Goal: Task Accomplishment & Management: Complete application form

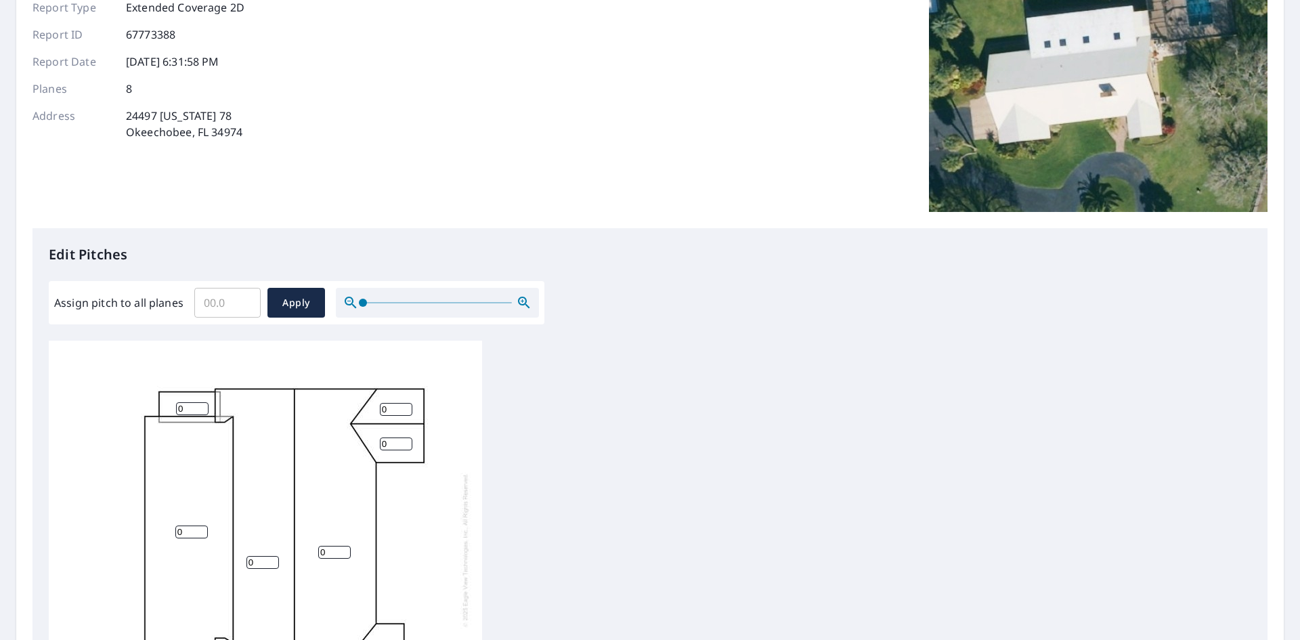
scroll to position [203, 0]
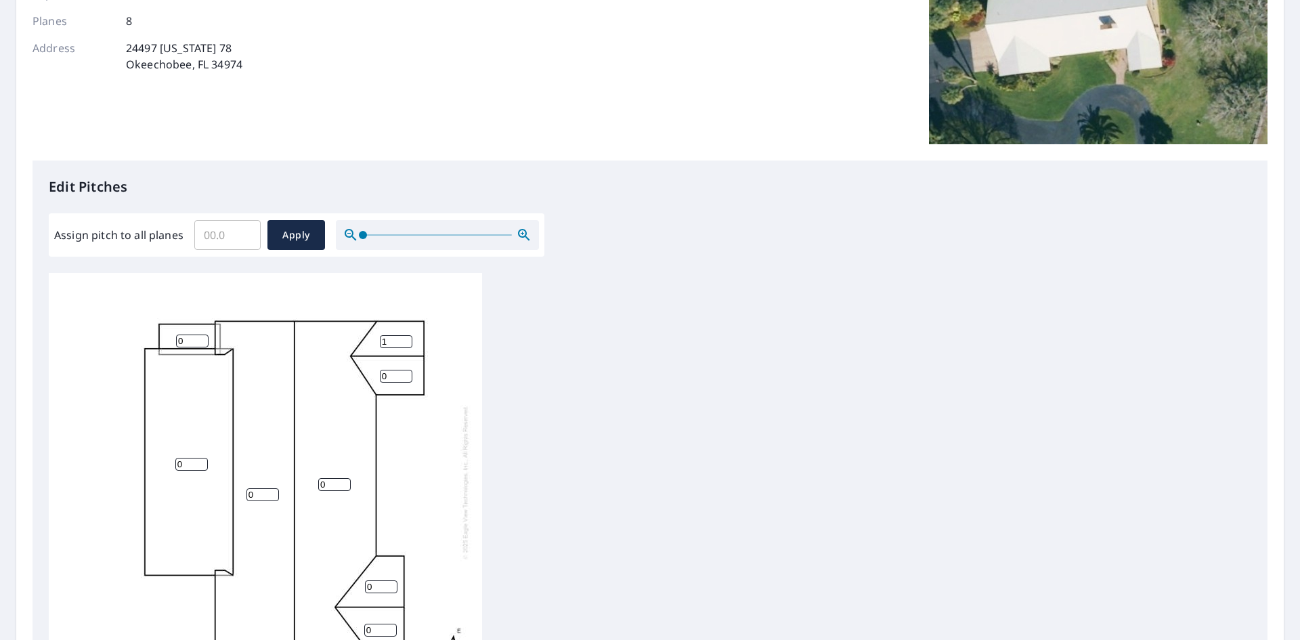
click at [403, 335] on input "1" at bounding box center [396, 341] width 32 height 13
click at [403, 335] on input "2" at bounding box center [396, 341] width 32 height 13
click at [403, 335] on input "3" at bounding box center [396, 341] width 32 height 13
click at [403, 335] on input "4" at bounding box center [396, 341] width 32 height 13
click at [403, 335] on input "5" at bounding box center [396, 341] width 32 height 13
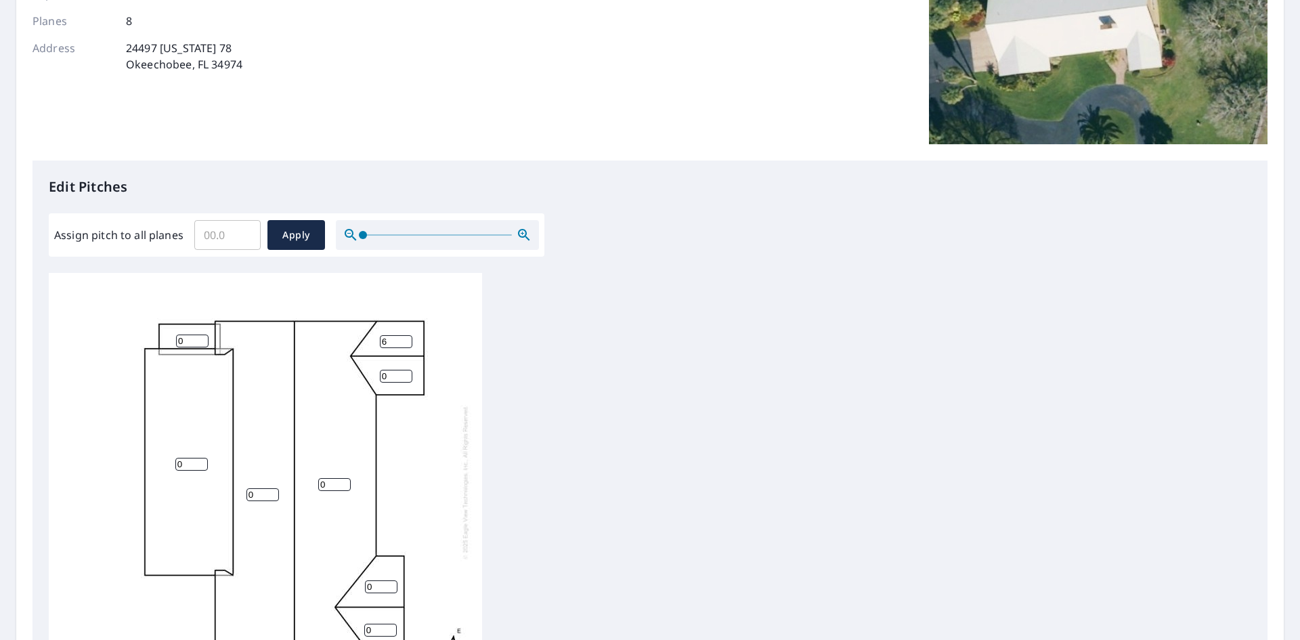
type input "6"
click at [403, 335] on input "6" at bounding box center [396, 341] width 32 height 13
click at [404, 370] on input "1" at bounding box center [396, 376] width 32 height 13
click at [404, 370] on input "2" at bounding box center [396, 376] width 32 height 13
click at [404, 370] on input "3" at bounding box center [396, 376] width 32 height 13
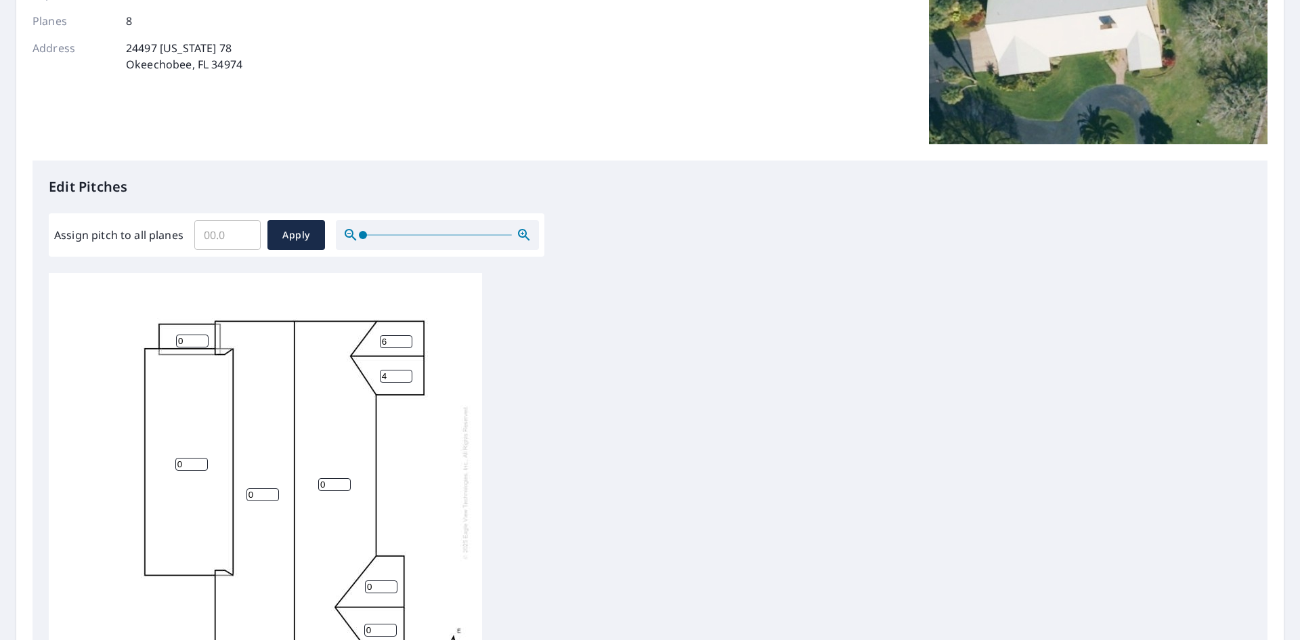
click at [404, 370] on input "4" at bounding box center [396, 376] width 32 height 13
click at [404, 370] on input "5" at bounding box center [396, 376] width 32 height 13
type input "6"
click at [405, 370] on input "6" at bounding box center [396, 376] width 32 height 13
click at [345, 478] on input "1" at bounding box center [334, 484] width 32 height 13
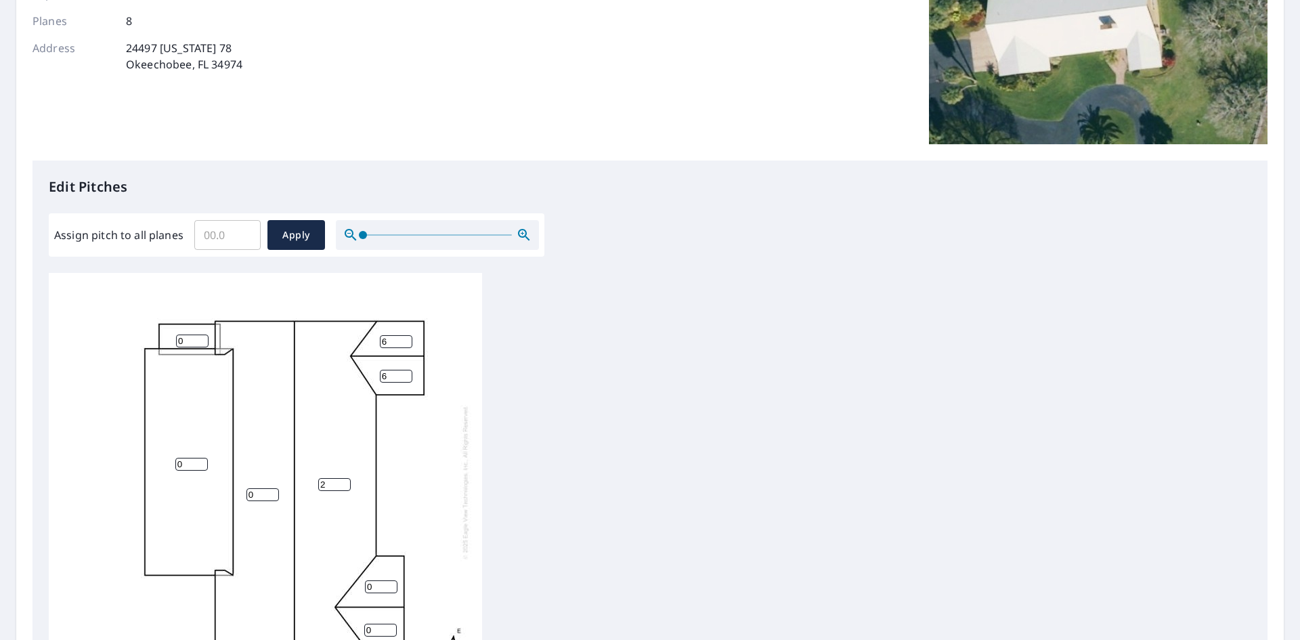
click at [345, 478] on input "2" at bounding box center [334, 484] width 32 height 13
click at [345, 478] on input "3" at bounding box center [334, 484] width 32 height 13
click at [345, 478] on input "4" at bounding box center [334, 484] width 32 height 13
click at [345, 478] on input "5" at bounding box center [334, 484] width 32 height 13
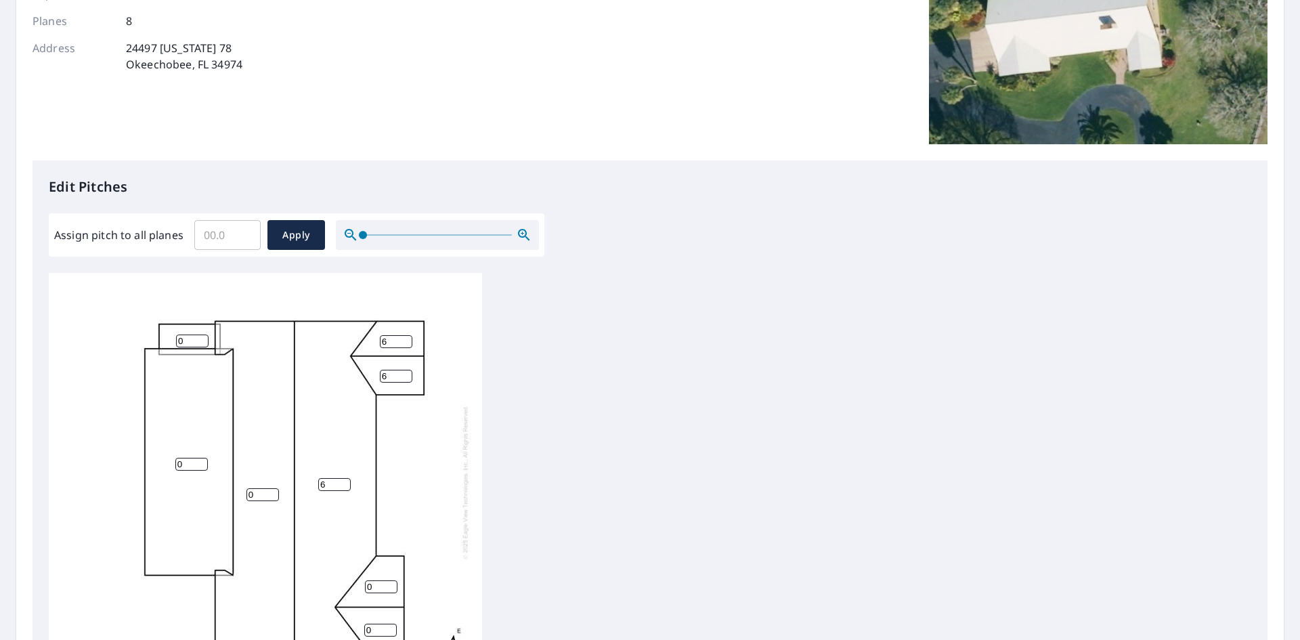
type input "6"
click at [345, 478] on input "6" at bounding box center [334, 484] width 32 height 13
click at [273, 488] on input "1" at bounding box center [262, 494] width 32 height 13
click at [273, 488] on input "2" at bounding box center [262, 494] width 32 height 13
click at [273, 488] on input "3" at bounding box center [262, 494] width 32 height 13
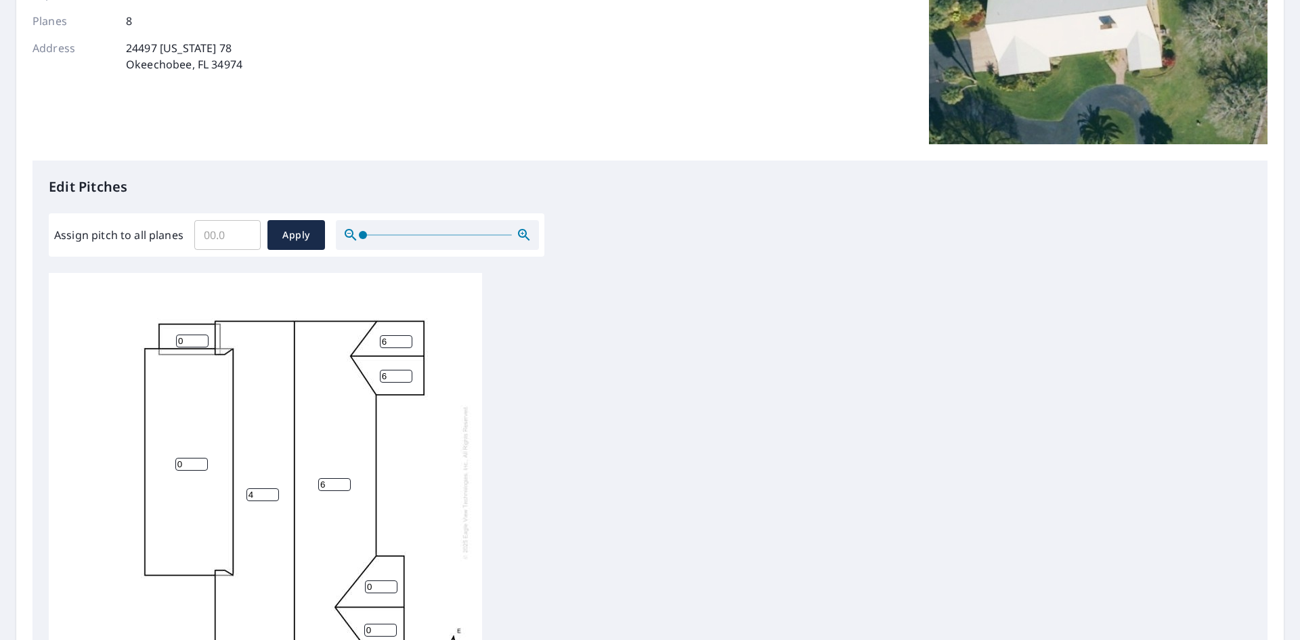
click at [273, 488] on input "4" at bounding box center [262, 494] width 32 height 13
click at [273, 488] on input "5" at bounding box center [262, 494] width 32 height 13
type input "6"
click at [274, 488] on input "6" at bounding box center [262, 494] width 32 height 13
click at [391, 580] on input "1" at bounding box center [381, 586] width 32 height 13
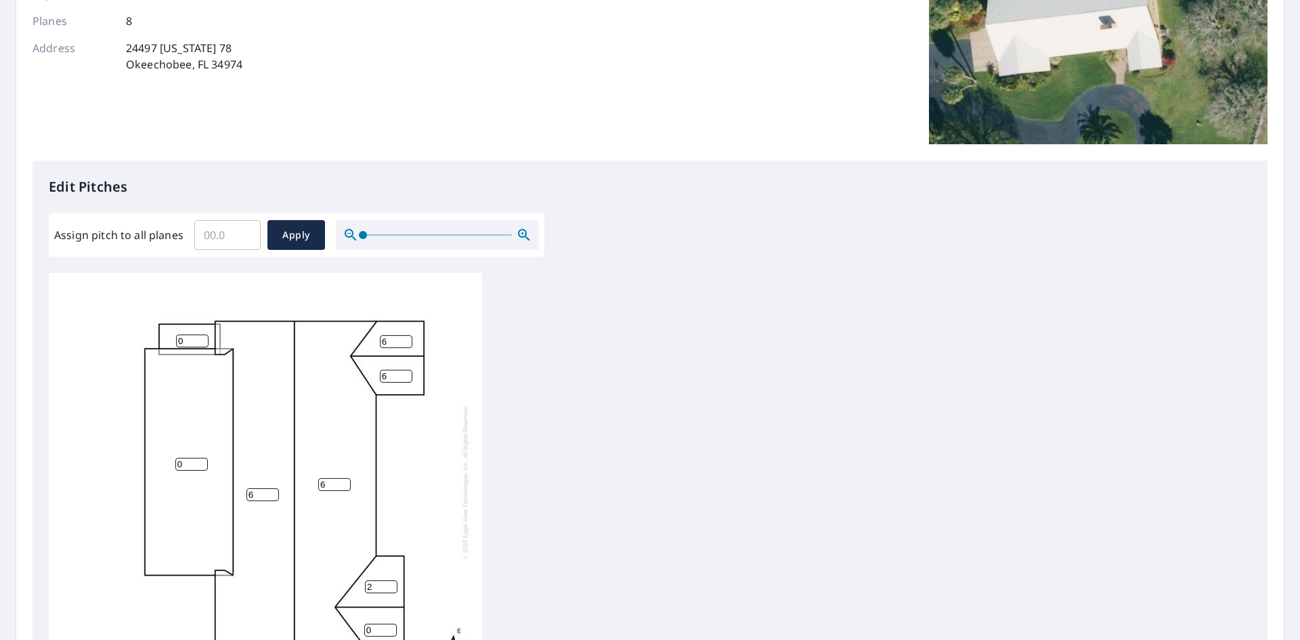
click at [391, 580] on input "2" at bounding box center [381, 586] width 32 height 13
click at [391, 580] on input "3" at bounding box center [381, 586] width 32 height 13
click at [391, 580] on input "4" at bounding box center [381, 586] width 32 height 13
click at [391, 580] on input "5" at bounding box center [381, 586] width 32 height 13
type input "6"
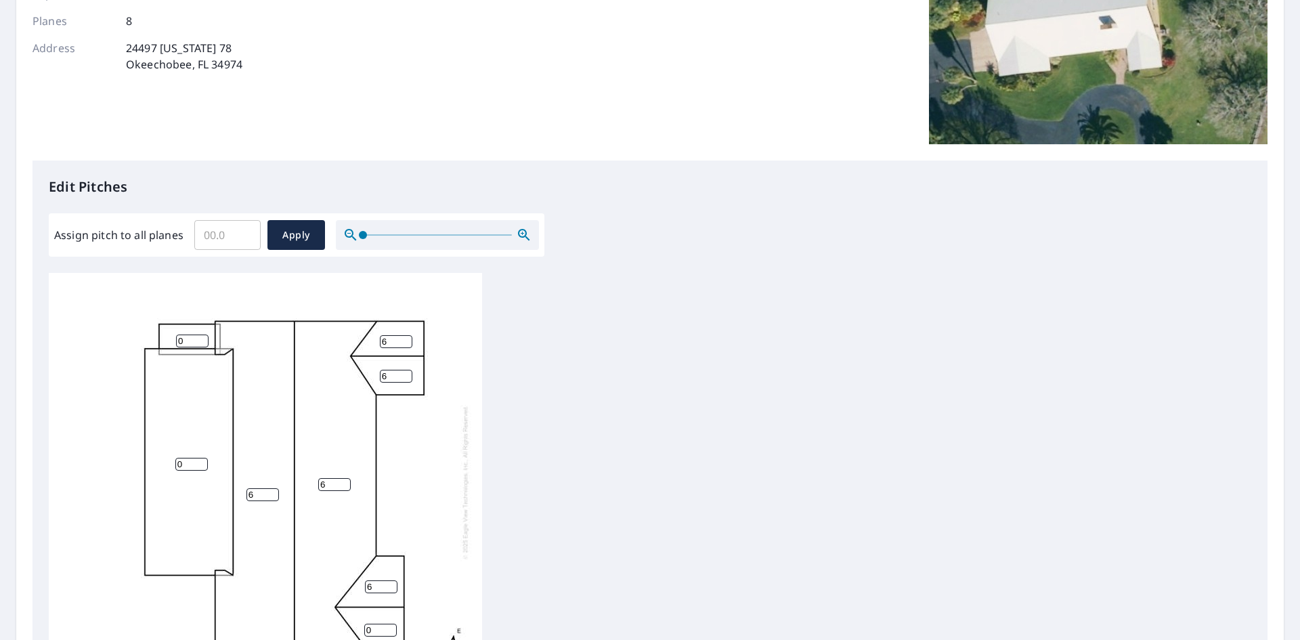
click at [391, 580] on input "6" at bounding box center [381, 586] width 32 height 13
click at [390, 624] on input "1" at bounding box center [380, 630] width 32 height 13
click at [390, 624] on input "2" at bounding box center [380, 630] width 32 height 13
click at [389, 624] on input "3" at bounding box center [380, 630] width 32 height 13
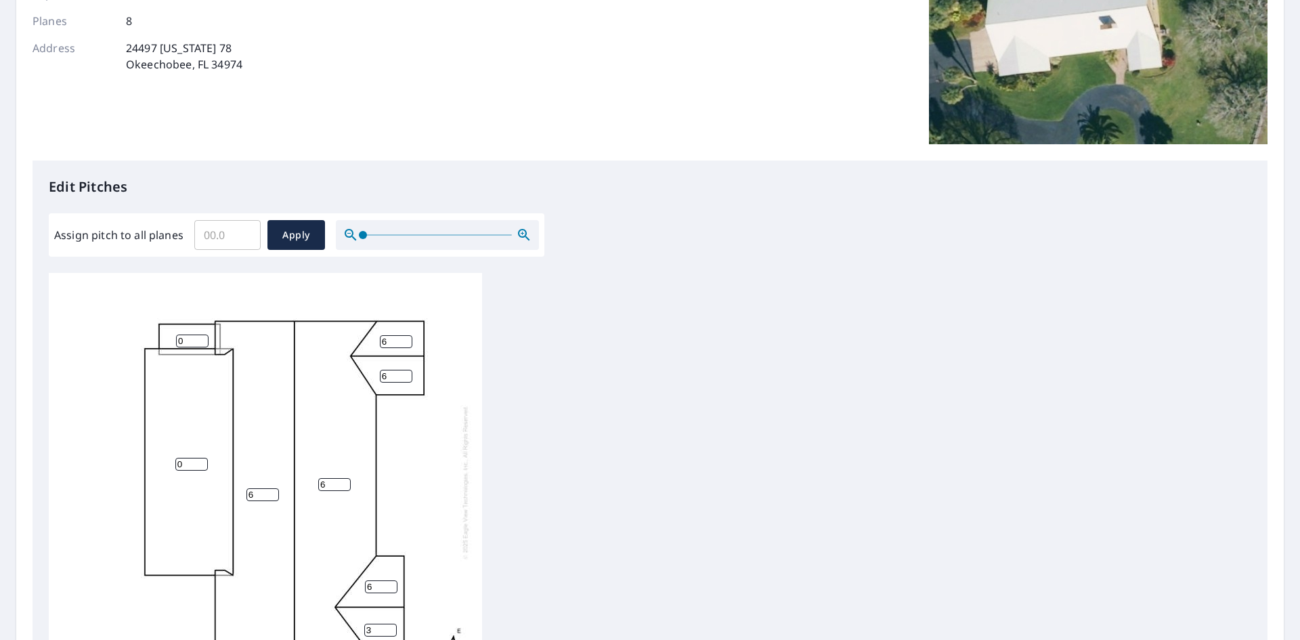
click at [387, 624] on input "3" at bounding box center [380, 630] width 32 height 13
click at [387, 624] on input "4" at bounding box center [380, 630] width 32 height 13
click at [387, 624] on input "5" at bounding box center [380, 630] width 32 height 13
type input "6"
click at [387, 624] on input "6" at bounding box center [380, 630] width 32 height 13
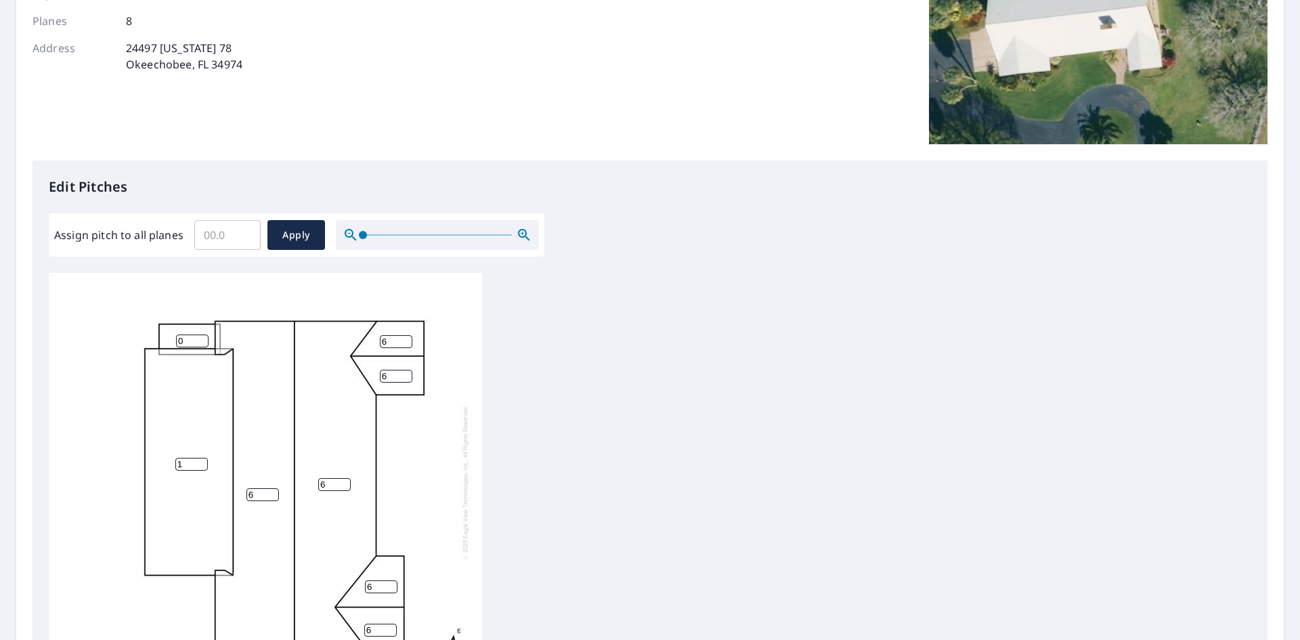
type input "1"
click at [202, 458] on input "1" at bounding box center [191, 464] width 32 height 13
click at [201, 334] on input "0" at bounding box center [192, 340] width 32 height 13
type input "1"
click at [202, 334] on input "1" at bounding box center [192, 340] width 32 height 13
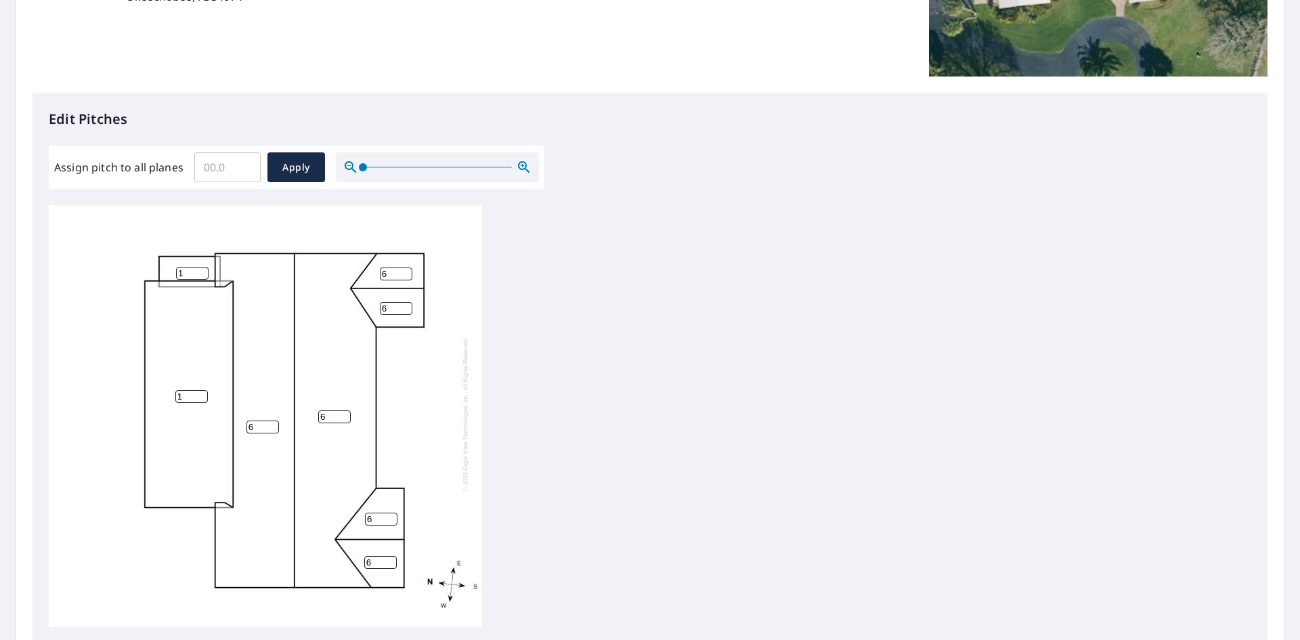
scroll to position [339, 0]
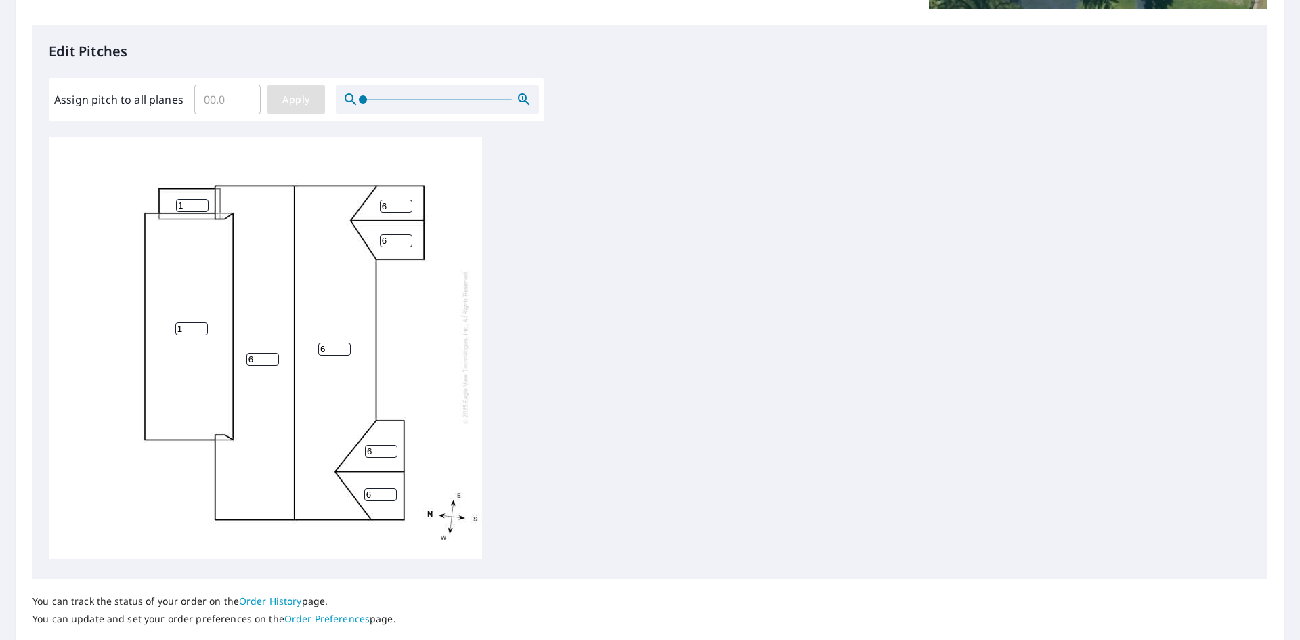
click at [290, 101] on span "Apply" at bounding box center [296, 99] width 36 height 17
type input "1"
click at [200, 322] on input "1" at bounding box center [191, 328] width 32 height 13
type input "1"
click at [202, 199] on input "1" at bounding box center [192, 205] width 32 height 13
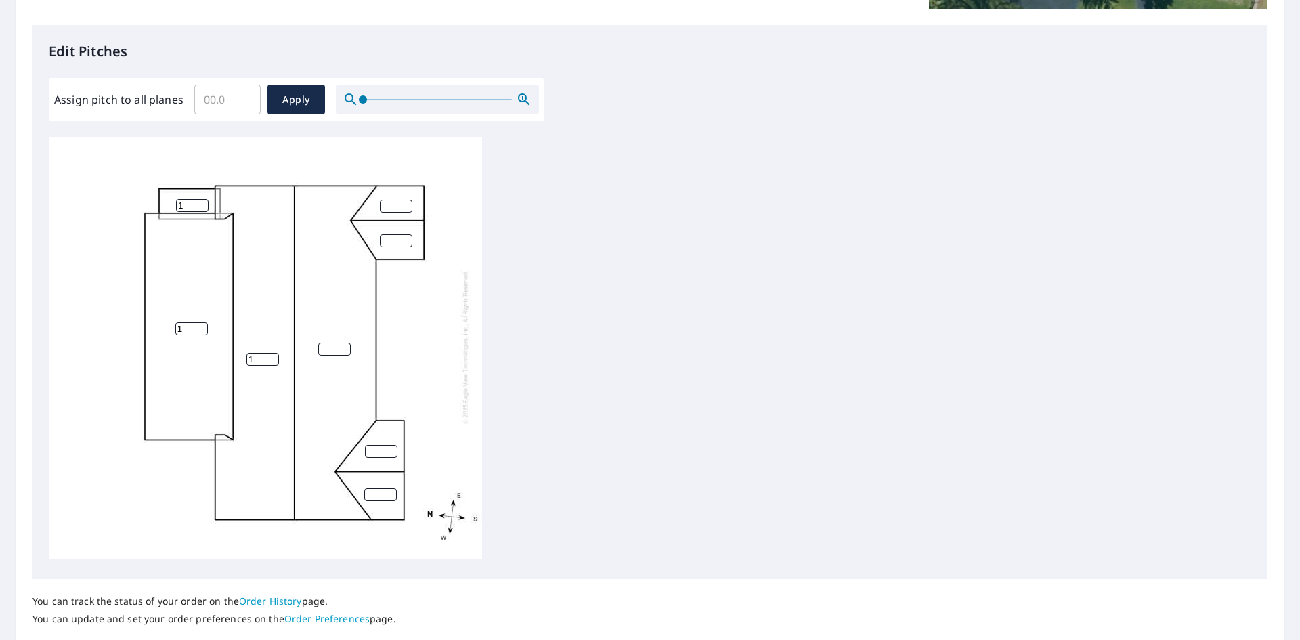
click at [272, 353] on input "1" at bounding box center [262, 359] width 32 height 13
click at [272, 353] on input "2" at bounding box center [262, 359] width 32 height 13
click at [272, 353] on input "3" at bounding box center [262, 359] width 32 height 13
click at [272, 353] on input "4" at bounding box center [262, 359] width 32 height 13
click at [272, 353] on input "5" at bounding box center [262, 359] width 32 height 13
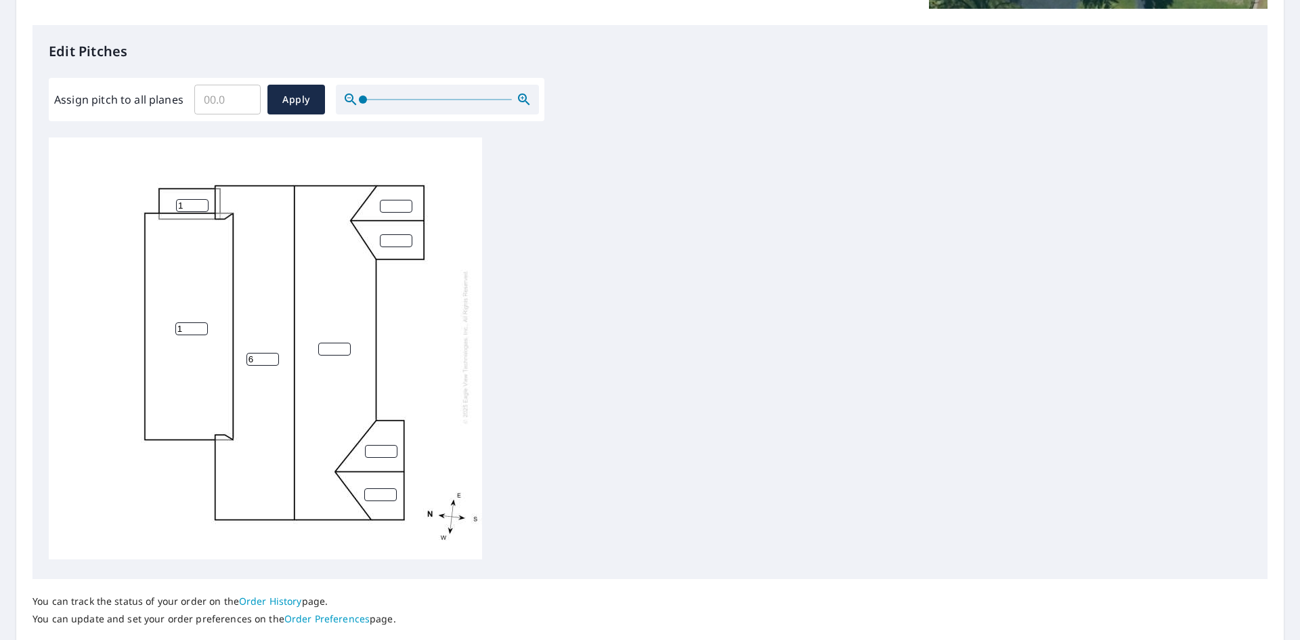
type input "6"
click at [272, 353] on input "6" at bounding box center [262, 359] width 32 height 13
click at [343, 343] on input "1" at bounding box center [334, 349] width 32 height 13
click at [343, 343] on input "2" at bounding box center [334, 349] width 32 height 13
click at [343, 343] on input "3" at bounding box center [334, 349] width 32 height 13
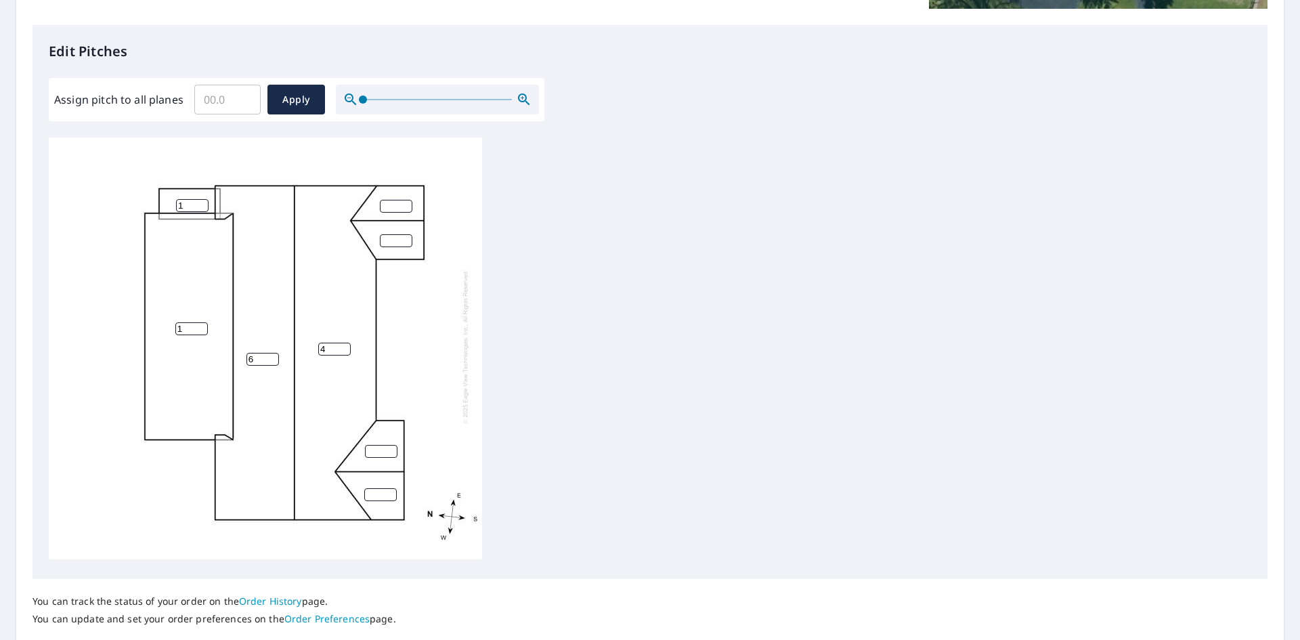
click at [343, 343] on input "4" at bounding box center [334, 349] width 32 height 13
click at [343, 343] on input "5" at bounding box center [334, 349] width 32 height 13
type input "6"
click at [343, 343] on input "6" at bounding box center [334, 349] width 32 height 13
click at [390, 445] on input "1" at bounding box center [381, 451] width 32 height 13
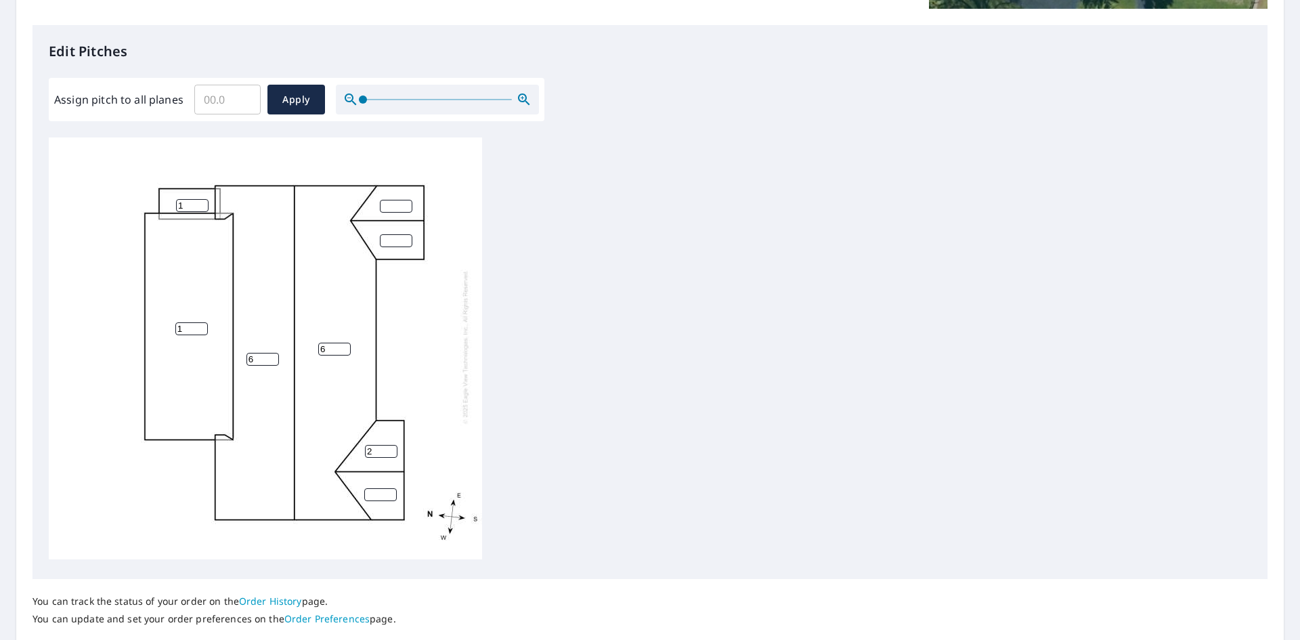
click at [390, 445] on input "2" at bounding box center [381, 451] width 32 height 13
click at [390, 445] on input "3" at bounding box center [381, 451] width 32 height 13
click at [390, 445] on input "4" at bounding box center [381, 451] width 32 height 13
click at [390, 445] on input "5" at bounding box center [381, 451] width 32 height 13
type input "6"
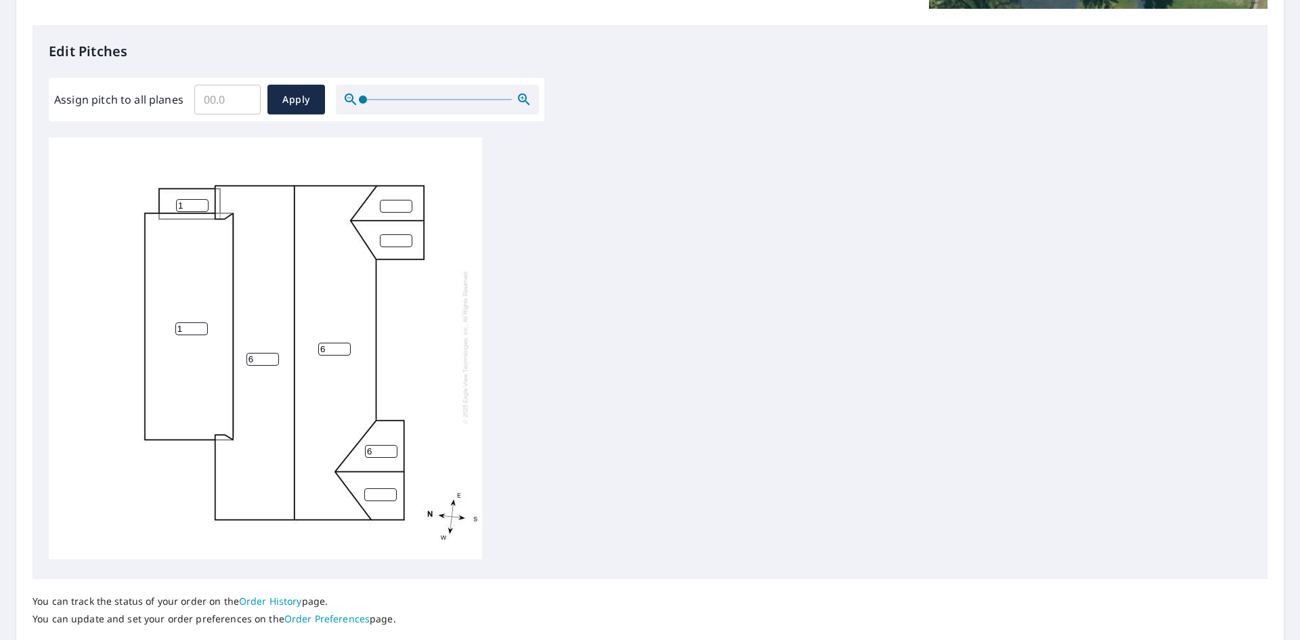
click at [389, 445] on input "6" at bounding box center [381, 451] width 32 height 13
click at [391, 488] on input "1" at bounding box center [380, 494] width 32 height 13
click at [390, 488] on input "2" at bounding box center [380, 494] width 32 height 13
click at [390, 488] on input "3" at bounding box center [380, 494] width 32 height 13
click at [389, 488] on input "4" at bounding box center [380, 494] width 32 height 13
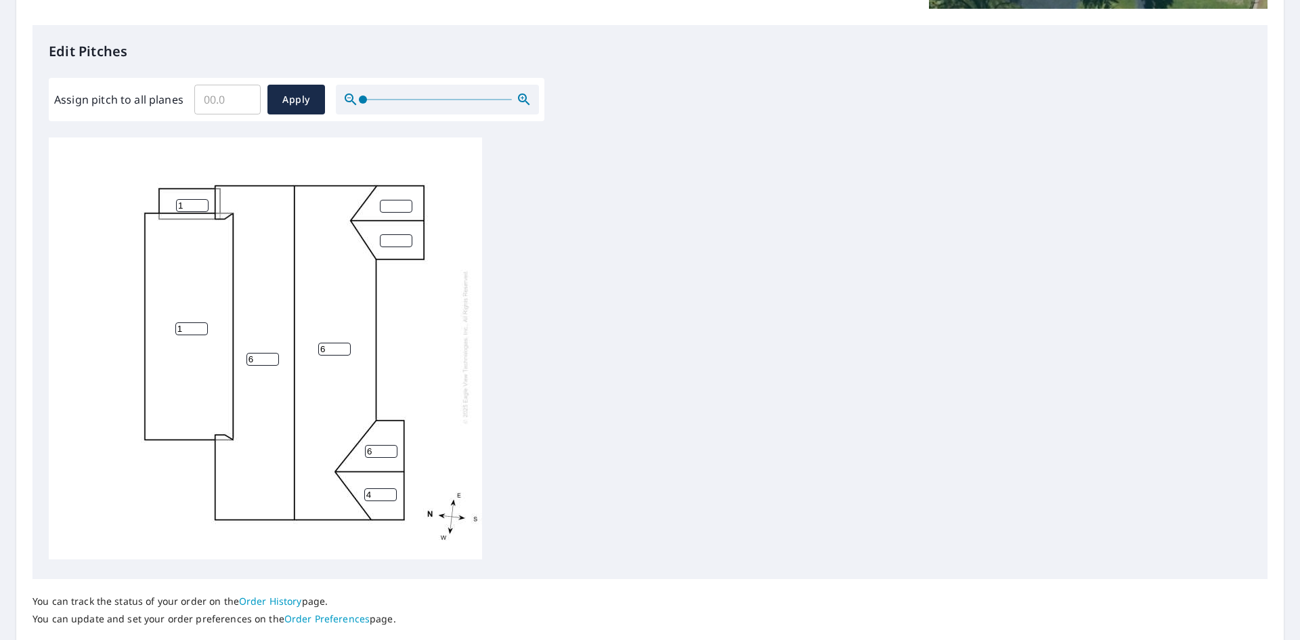
click at [389, 488] on input "4" at bounding box center [380, 494] width 32 height 13
click at [389, 488] on input "5" at bounding box center [380, 494] width 32 height 13
type input "6"
click at [389, 488] on input "6" at bounding box center [380, 494] width 32 height 13
click at [406, 200] on input "1" at bounding box center [396, 206] width 32 height 13
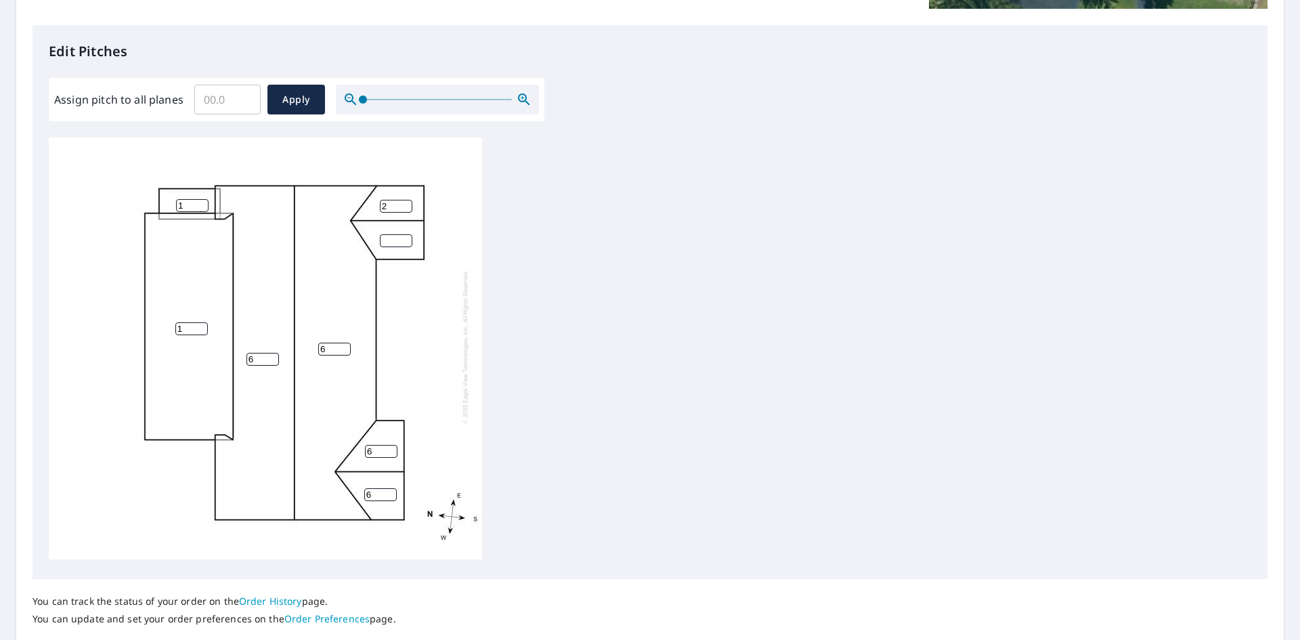
click at [406, 200] on input "2" at bounding box center [396, 206] width 32 height 13
click at [405, 200] on input "3" at bounding box center [396, 206] width 32 height 13
click at [405, 200] on input "4" at bounding box center [396, 206] width 32 height 13
click at [405, 200] on input "5" at bounding box center [396, 206] width 32 height 13
type input "6"
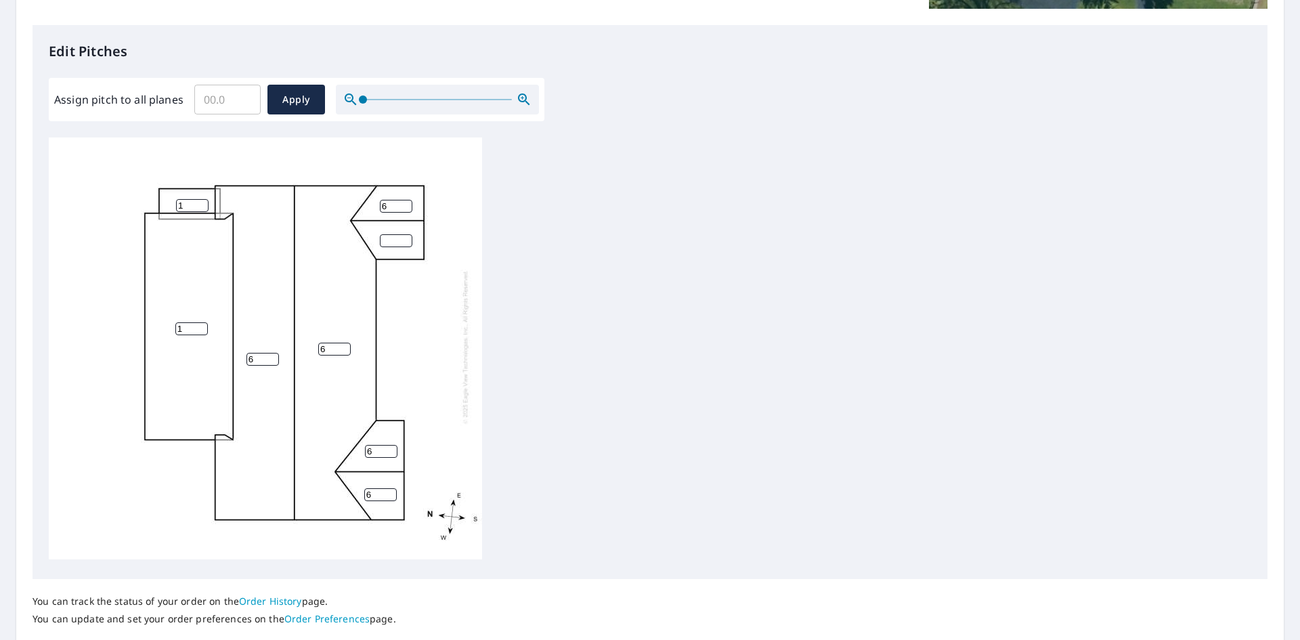
click at [405, 200] on input "6" at bounding box center [396, 206] width 32 height 13
click at [406, 234] on input "1" at bounding box center [396, 240] width 32 height 13
click at [406, 234] on input "2" at bounding box center [396, 240] width 32 height 13
click at [406, 234] on input "3" at bounding box center [396, 240] width 32 height 13
click at [406, 234] on input "4" at bounding box center [396, 240] width 32 height 13
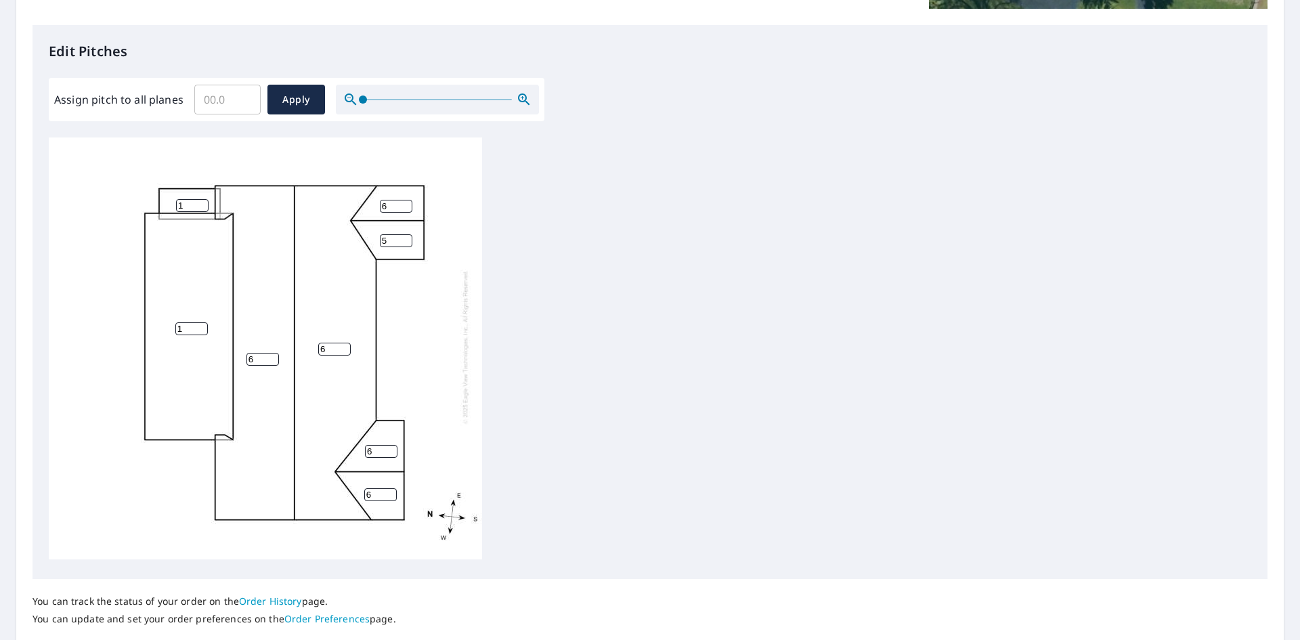
click at [406, 234] on input "5" at bounding box center [396, 240] width 32 height 13
type input "6"
click at [406, 234] on input "6" at bounding box center [396, 240] width 32 height 13
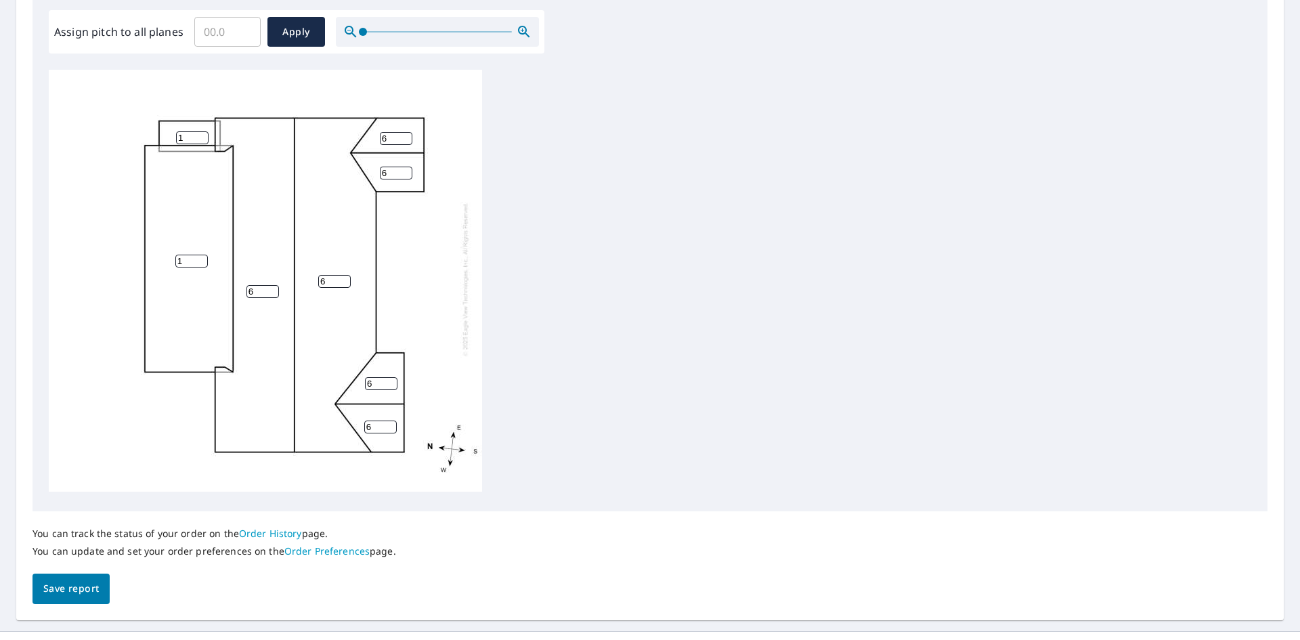
scroll to position [432, 0]
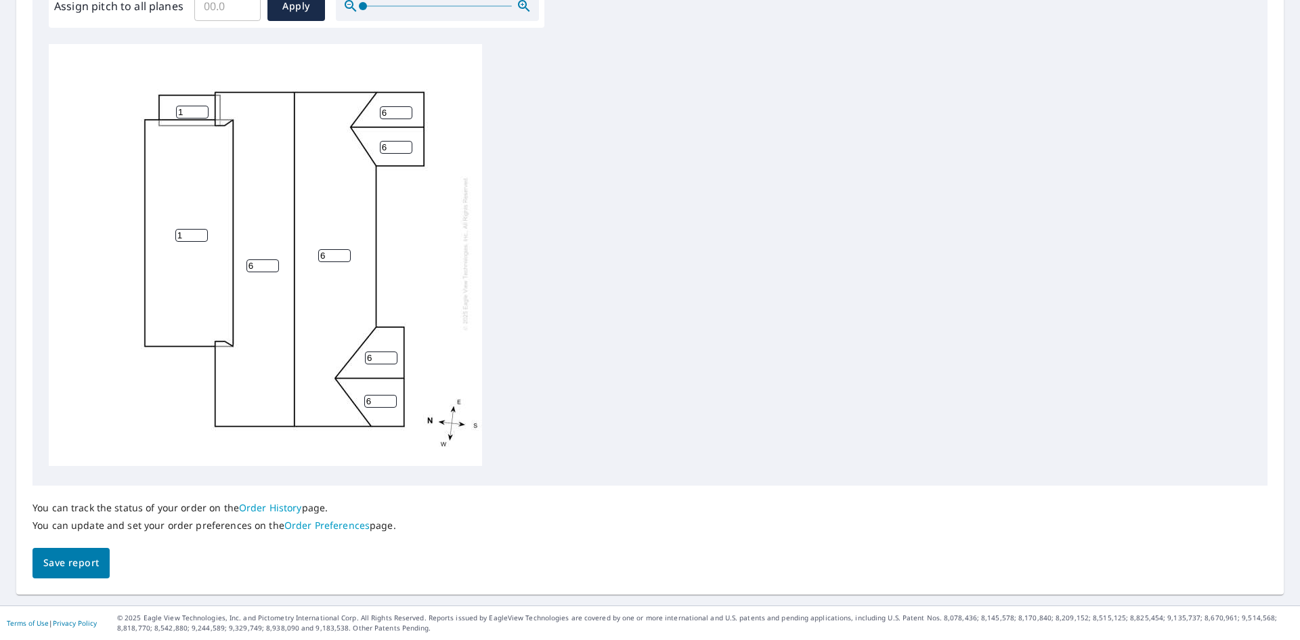
click at [77, 561] on span "Save report" at bounding box center [71, 562] width 56 height 17
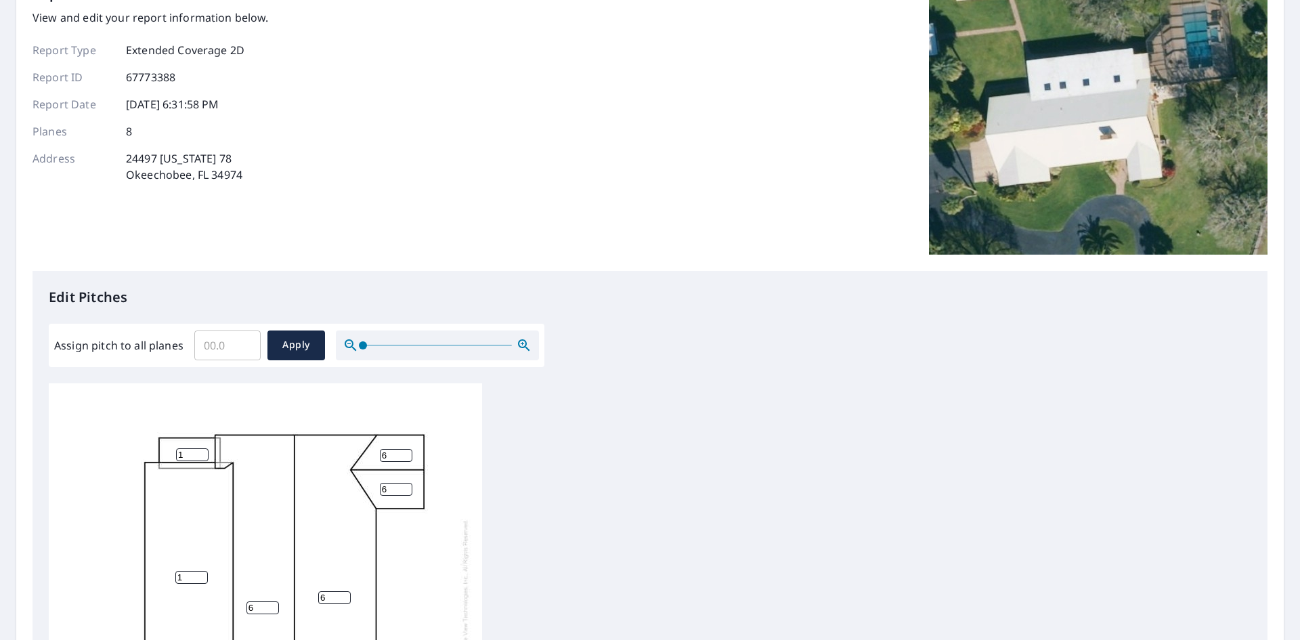
scroll to position [0, 0]
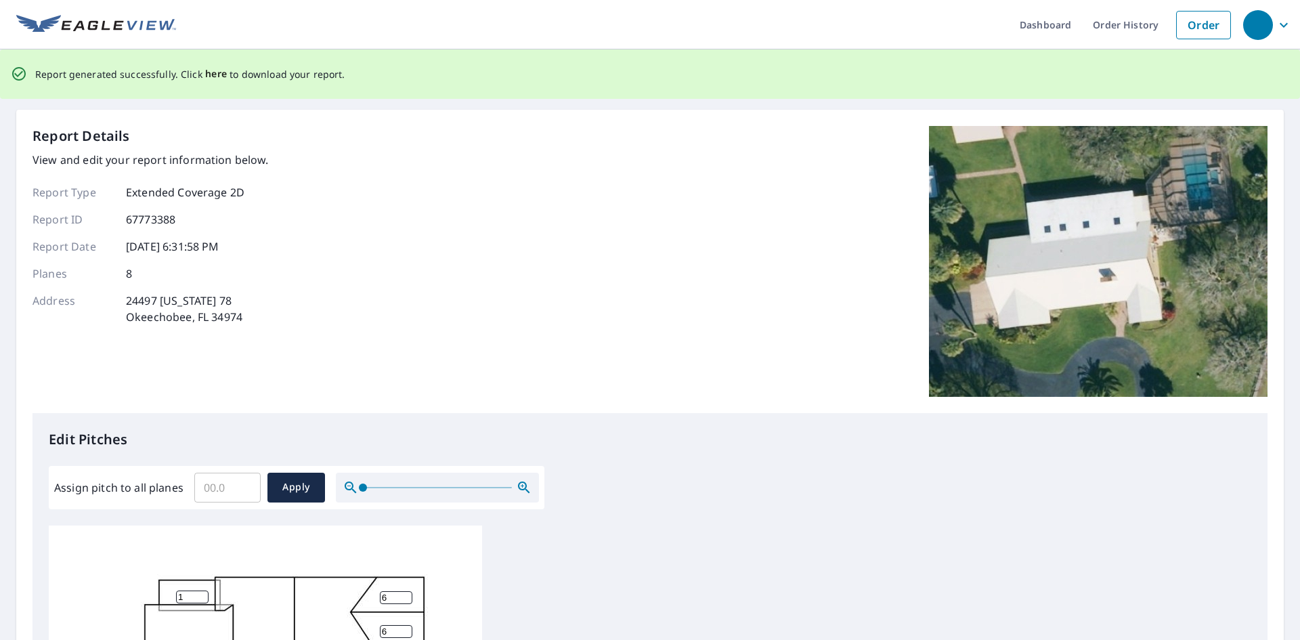
click at [209, 73] on span "here" at bounding box center [216, 74] width 22 height 17
click at [215, 74] on span "here" at bounding box center [216, 74] width 22 height 17
click at [211, 74] on span "here" at bounding box center [216, 74] width 22 height 17
